Goal: Communication & Community: Answer question/provide support

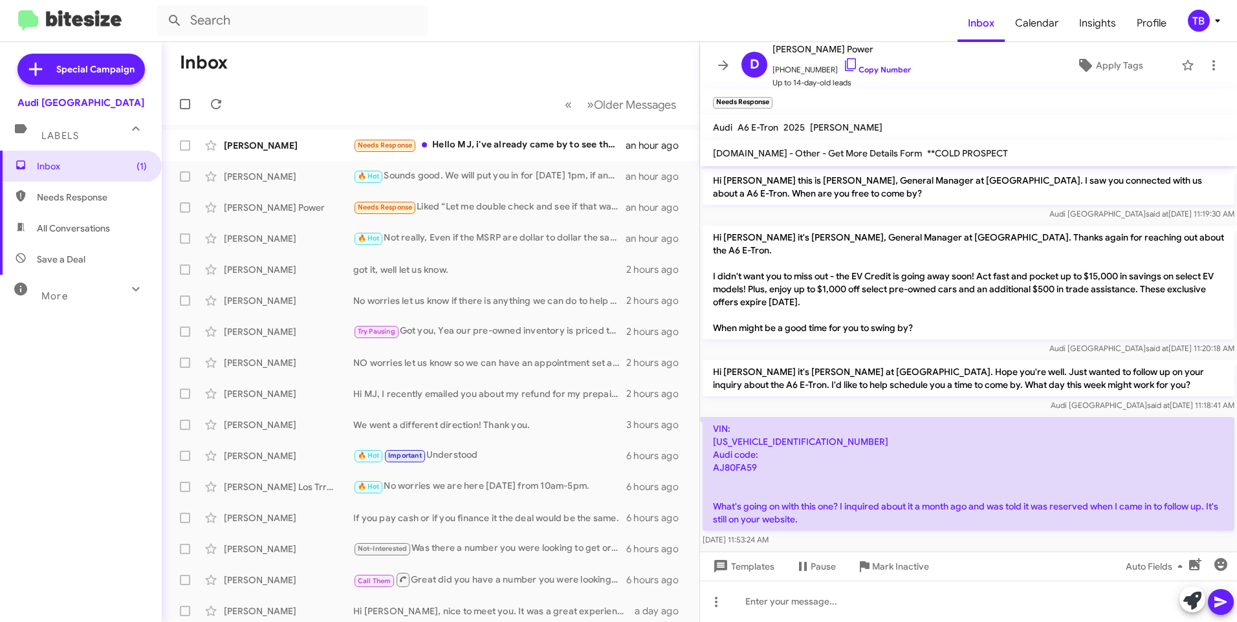
scroll to position [238, 0]
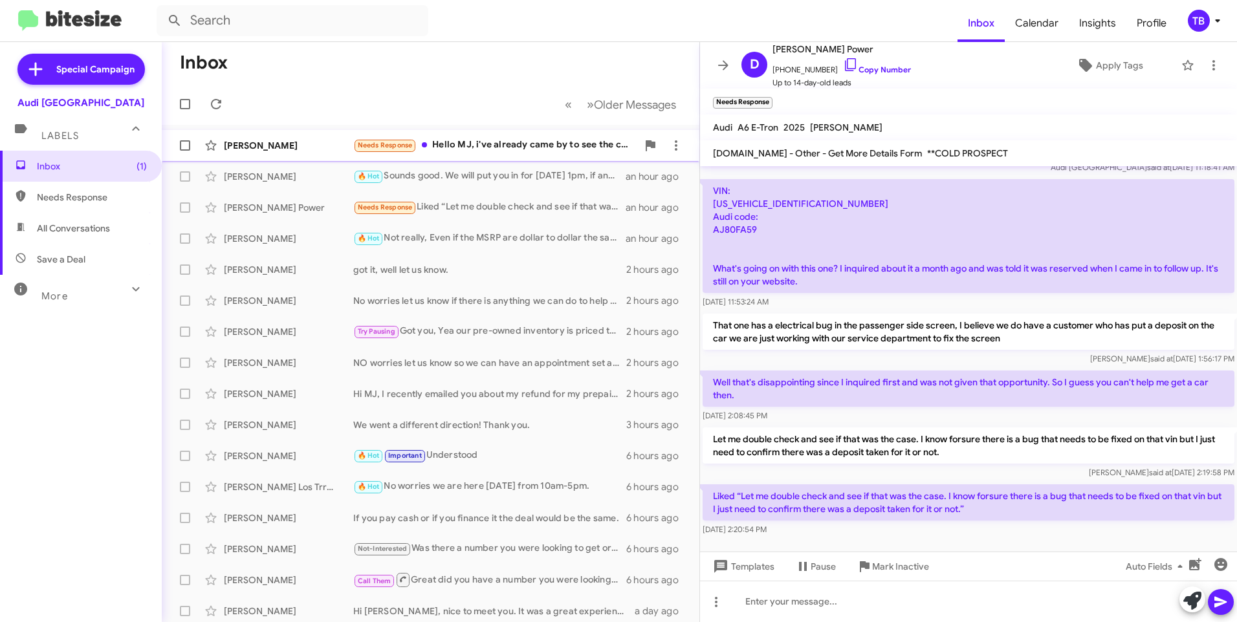
click at [498, 154] on div "[PERSON_NAME] Needs Response Hello MJ, i've already came by to see the car with…" at bounding box center [430, 146] width 517 height 26
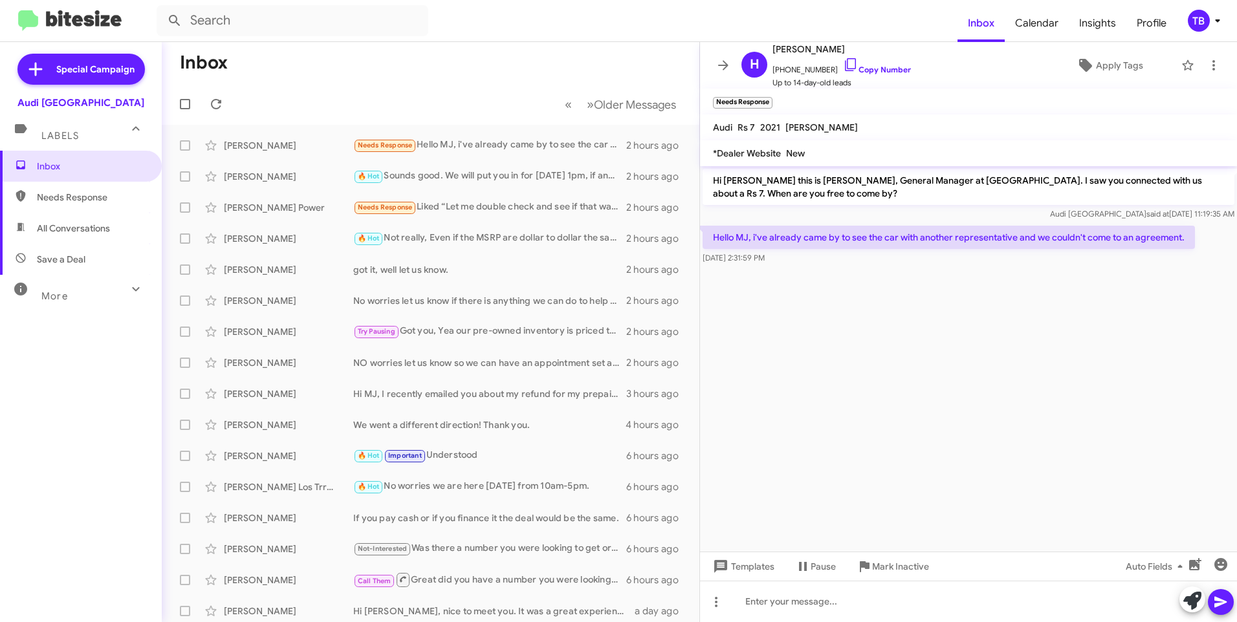
click at [370, 97] on mat-toolbar-row "« Previous » Next Older Messages" at bounding box center [431, 103] width 538 height 41
click at [772, 611] on div at bounding box center [968, 601] width 537 height 41
click at [854, 607] on div "Understood, Well" at bounding box center [968, 601] width 537 height 41
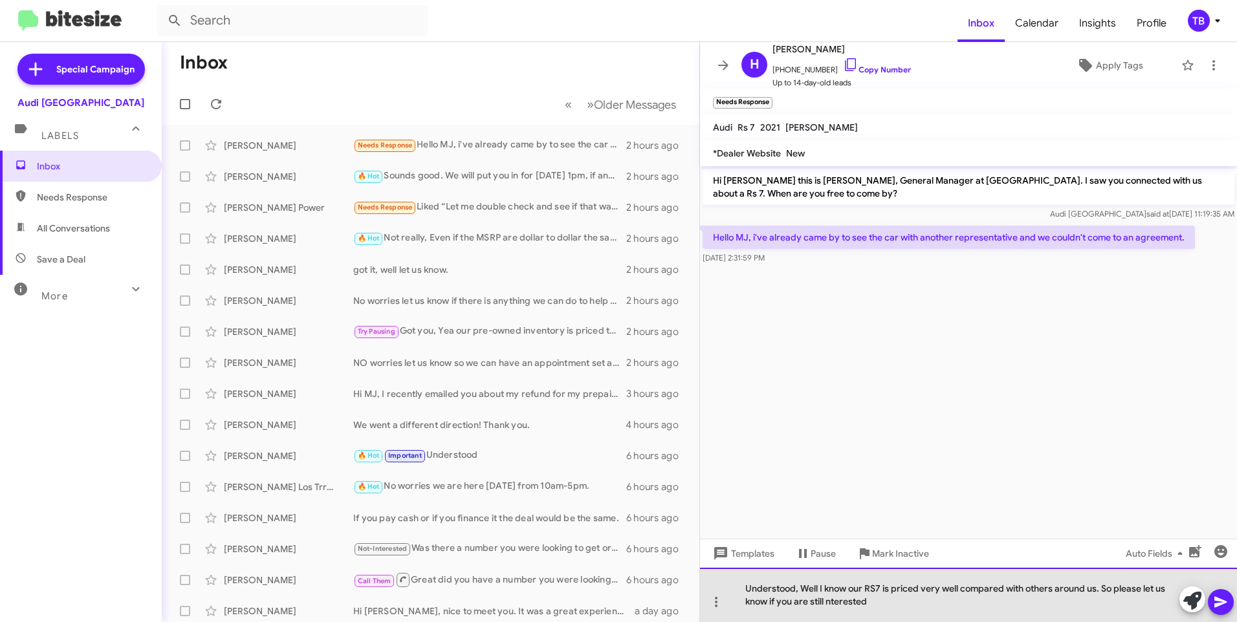
click at [853, 606] on div "Understood, Well I know our RS7 is priced very well compared with others around…" at bounding box center [968, 595] width 537 height 54
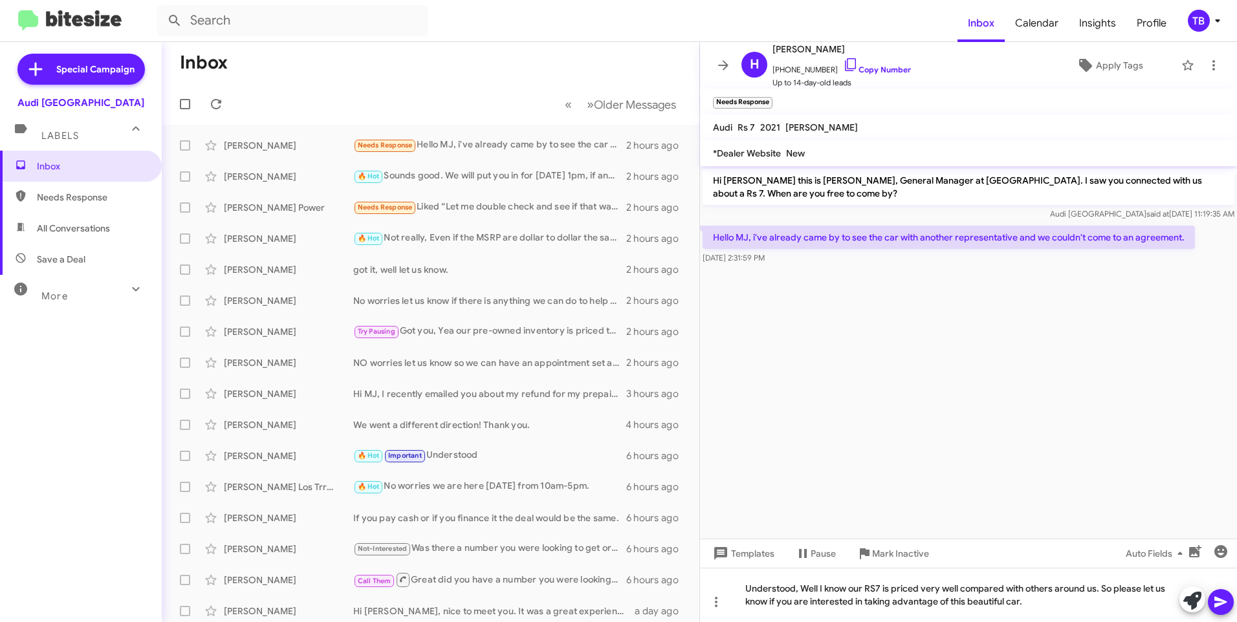
click at [1223, 598] on icon at bounding box center [1221, 603] width 16 height 16
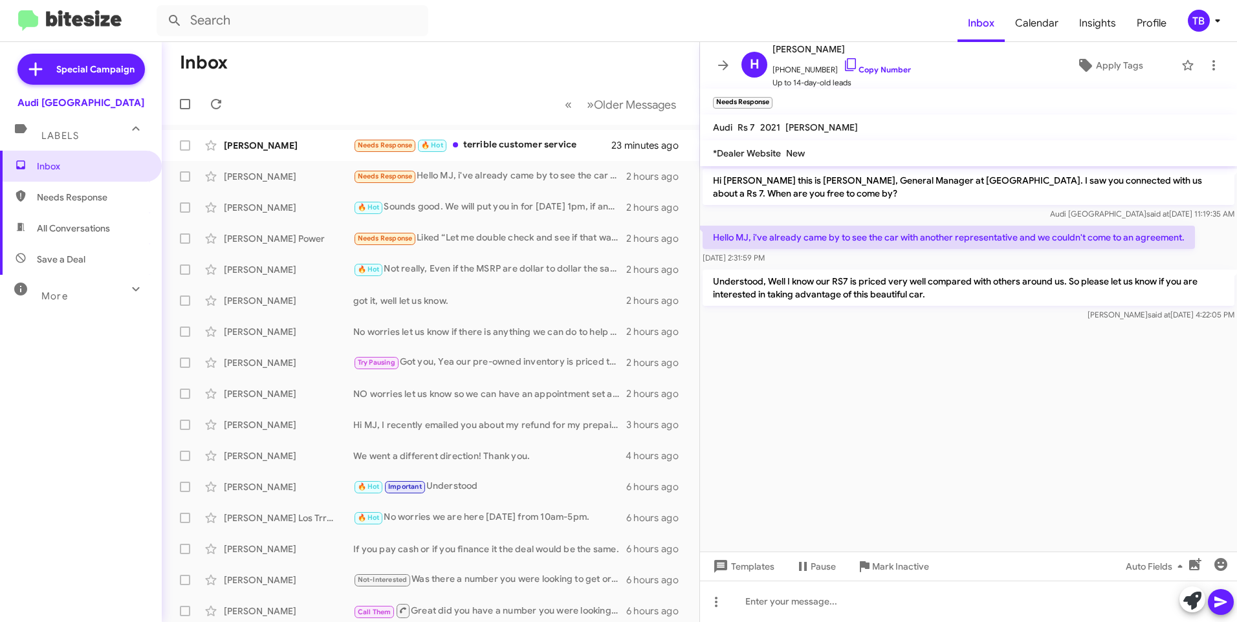
click at [1217, 60] on mat-toolbar "[PERSON_NAME] [PHONE_NUMBER] Copy Number Up to 14-day-old leads Apply Tags" at bounding box center [968, 65] width 537 height 47
click at [1211, 60] on icon at bounding box center [1214, 66] width 16 height 16
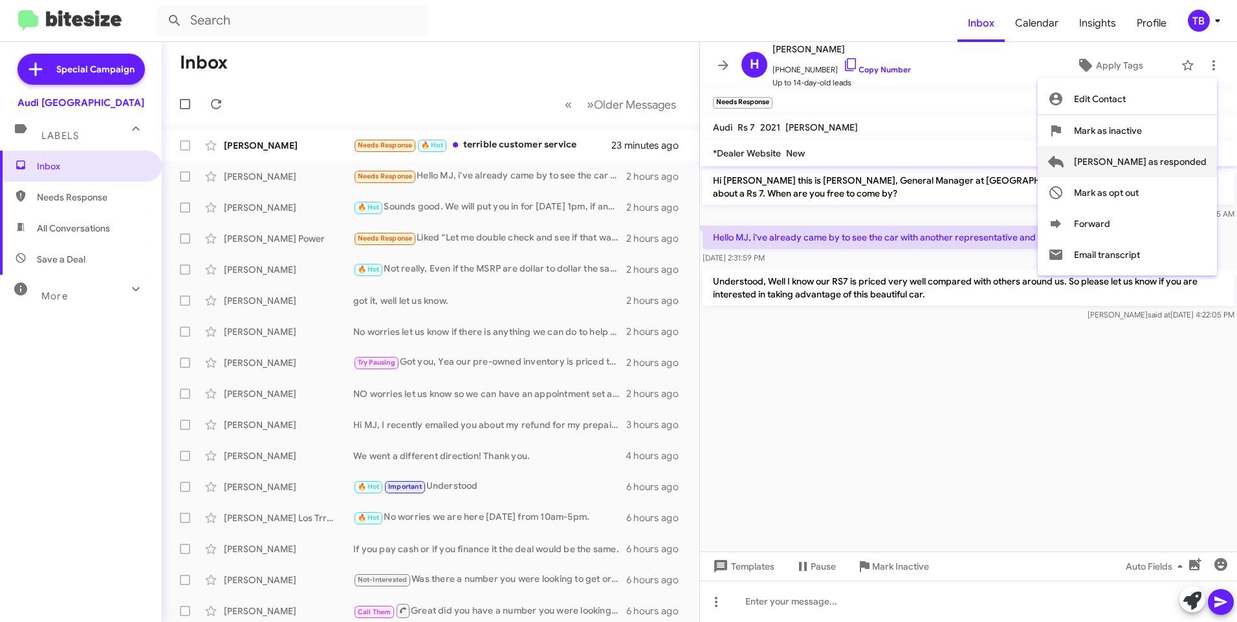
click at [1177, 158] on span "[PERSON_NAME] as responded" at bounding box center [1140, 161] width 133 height 31
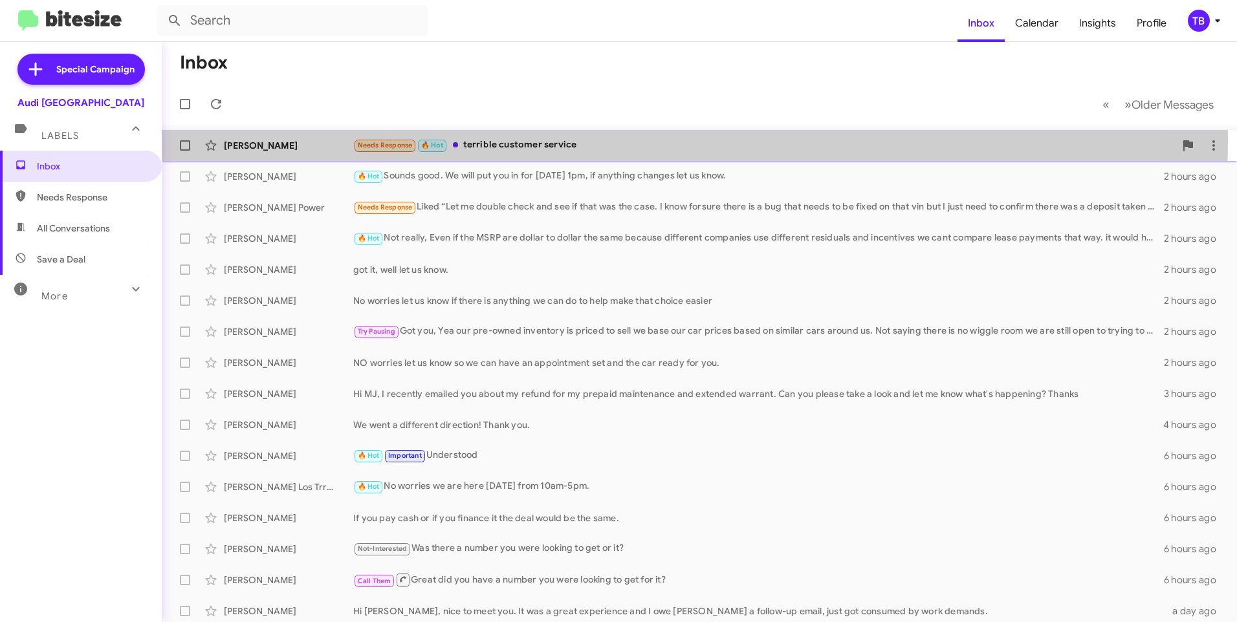
click at [536, 138] on div "Needs Response 🔥 Hot terrible customer service" at bounding box center [764, 145] width 822 height 15
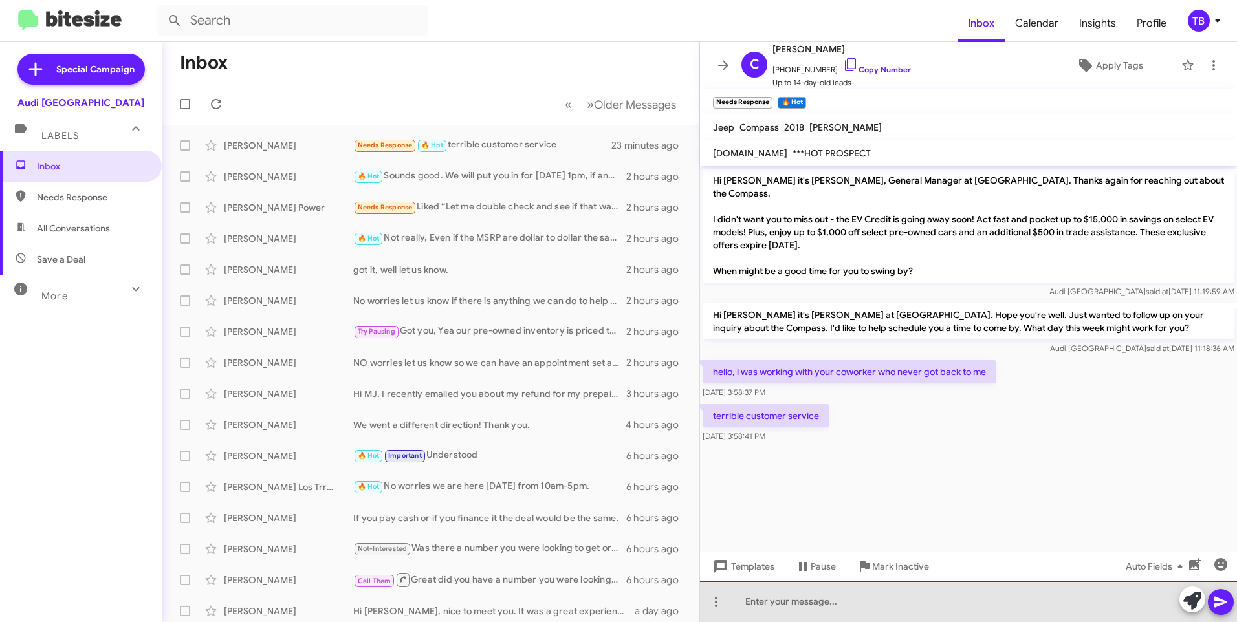
click at [840, 612] on div at bounding box center [968, 601] width 537 height 41
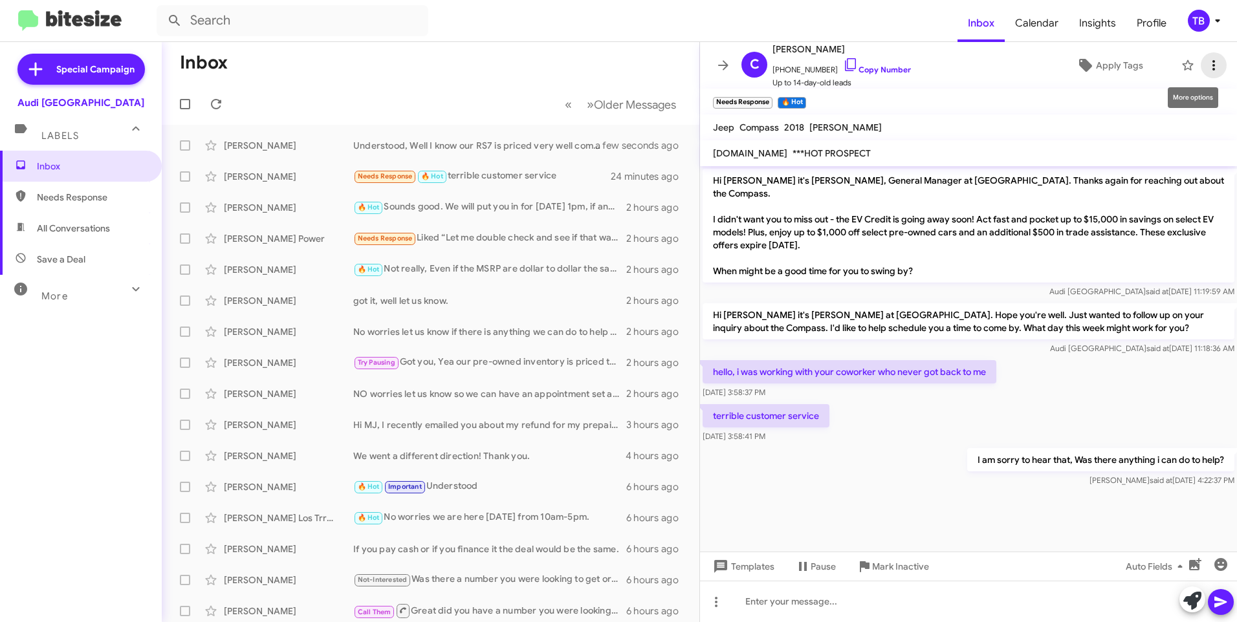
click at [1210, 64] on icon at bounding box center [1214, 66] width 16 height 16
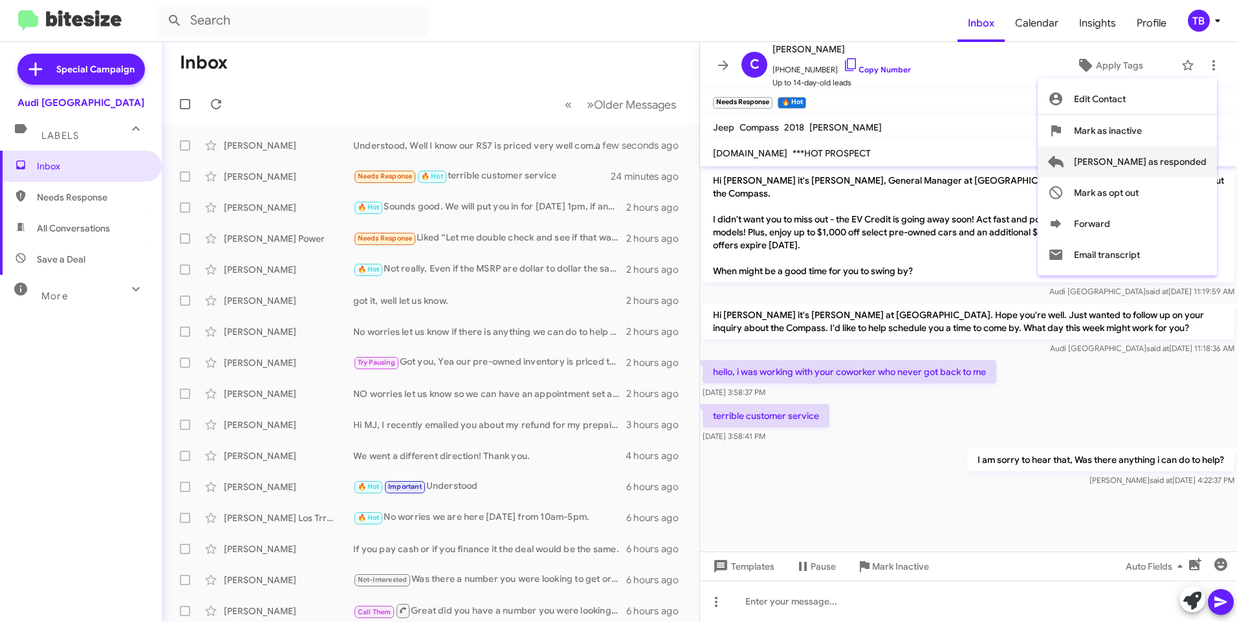
click at [1150, 169] on span "[PERSON_NAME] as responded" at bounding box center [1140, 161] width 133 height 31
